Goal: Task Accomplishment & Management: Use online tool/utility

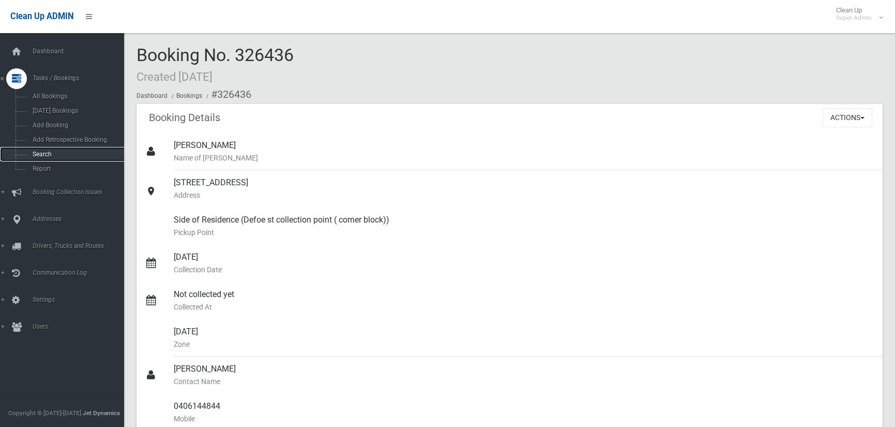
click at [44, 153] on span "Search" at bounding box center [76, 153] width 94 height 7
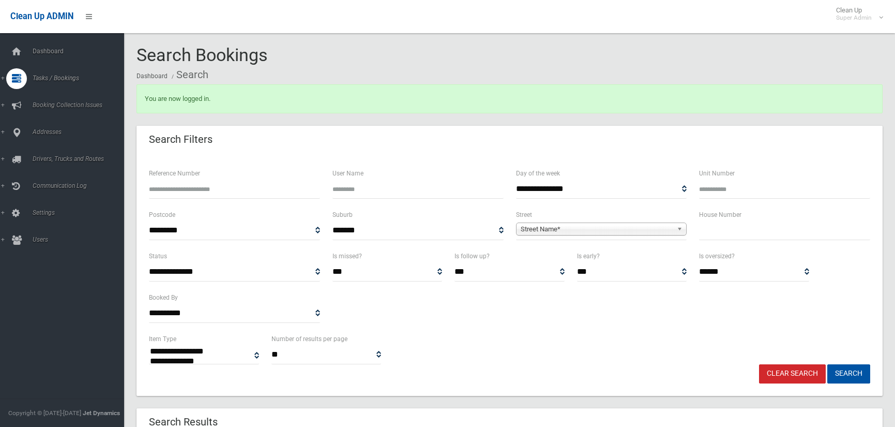
select select
click at [548, 225] on span "Street Name*" at bounding box center [597, 229] width 153 height 12
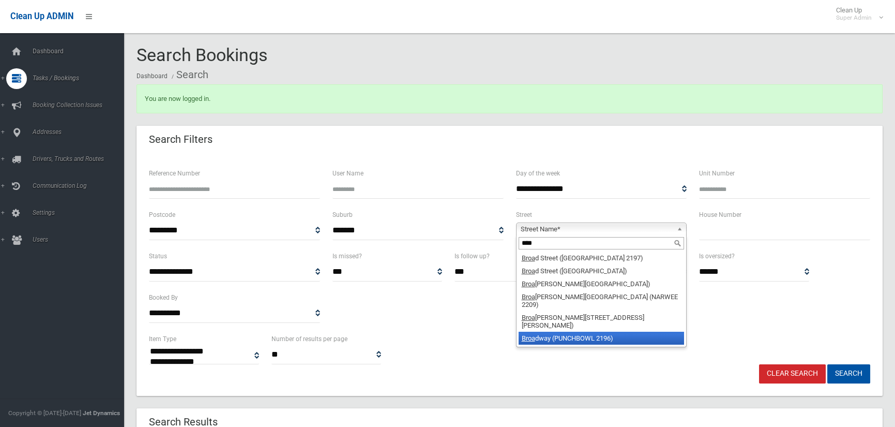
type input "****"
drag, startPoint x: 561, startPoint y: 322, endPoint x: 579, endPoint y: 315, distance: 18.6
click at [562, 331] on li "Broa dway (PUNCHBOWL 2196)" at bounding box center [602, 337] width 166 height 13
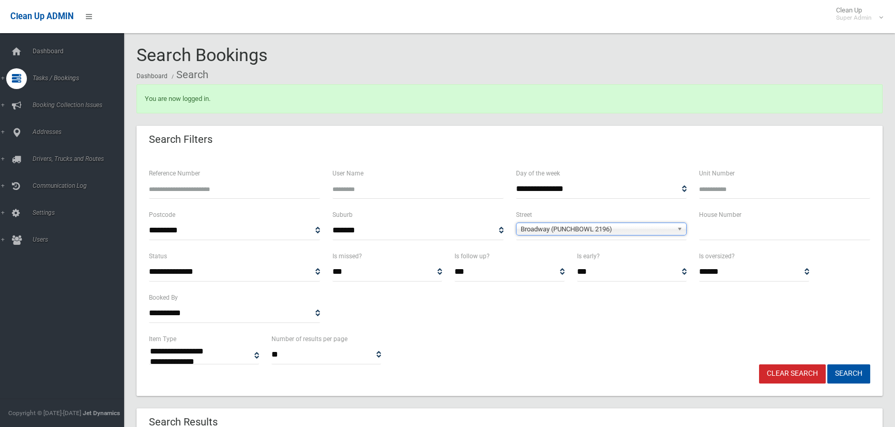
click at [724, 233] on input "text" at bounding box center [784, 230] width 171 height 19
type input "**"
click at [841, 370] on button "Search" at bounding box center [848, 373] width 43 height 19
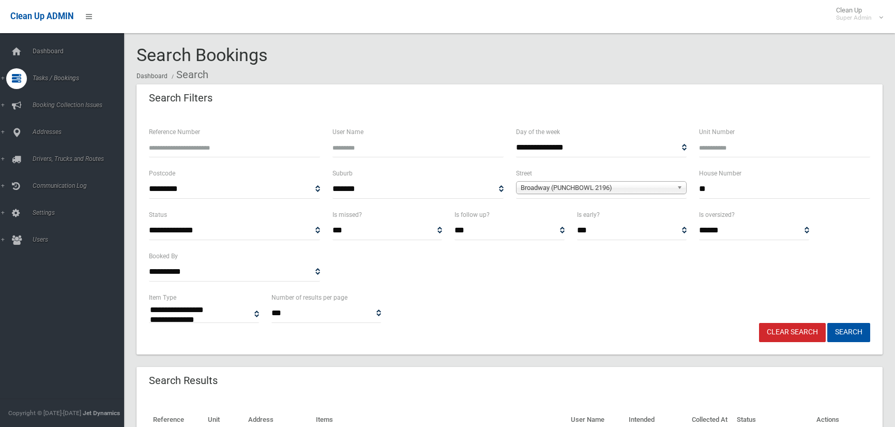
select select
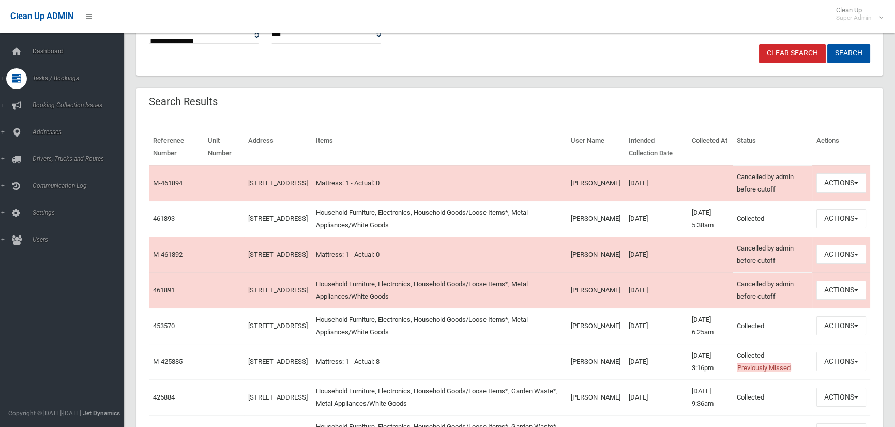
scroll to position [310, 0]
